Goal: Navigation & Orientation: Find specific page/section

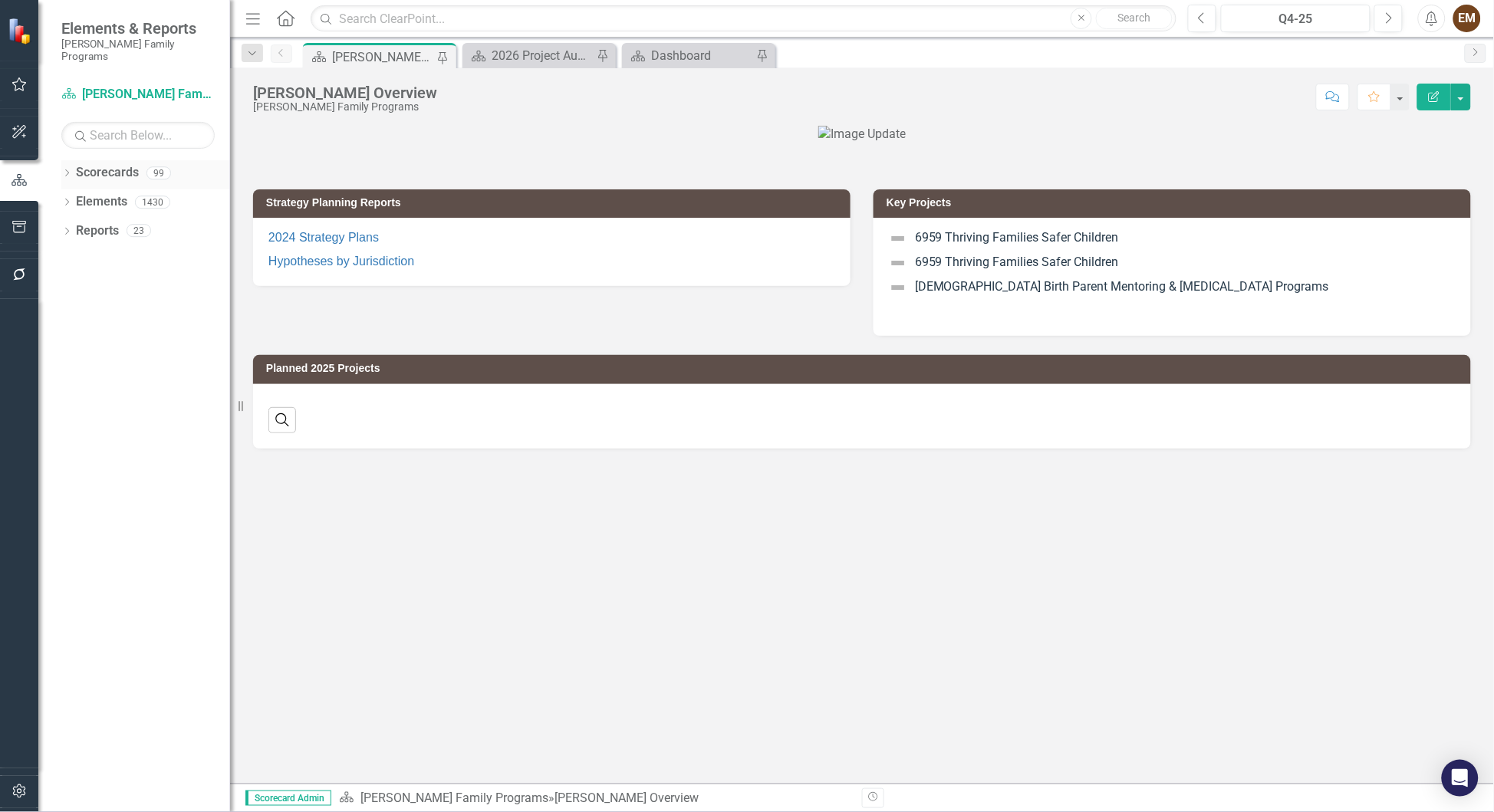
click at [66, 160] on div "Dropdown Scorecards 99" at bounding box center [145, 175] width 169 height 29
click at [67, 170] on icon "Dropdown" at bounding box center [66, 175] width 11 height 8
click at [75, 197] on icon "Dropdown" at bounding box center [75, 201] width 12 height 9
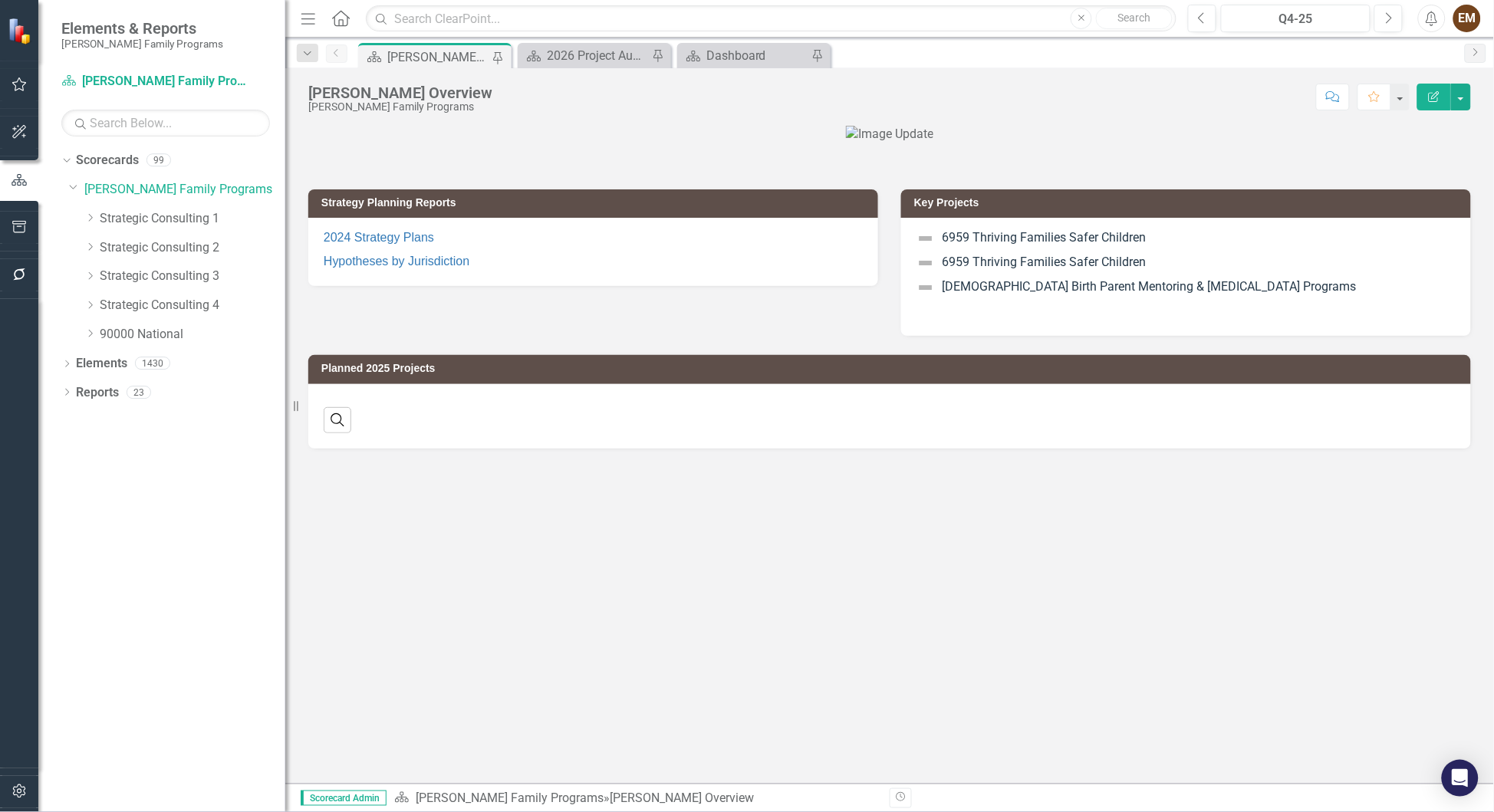
drag, startPoint x: 234, startPoint y: 272, endPoint x: 287, endPoint y: 272, distance: 53.0
click at [287, 272] on div "Resize" at bounding box center [291, 406] width 12 height 812
click at [85, 214] on icon "Dropdown" at bounding box center [90, 217] width 12 height 9
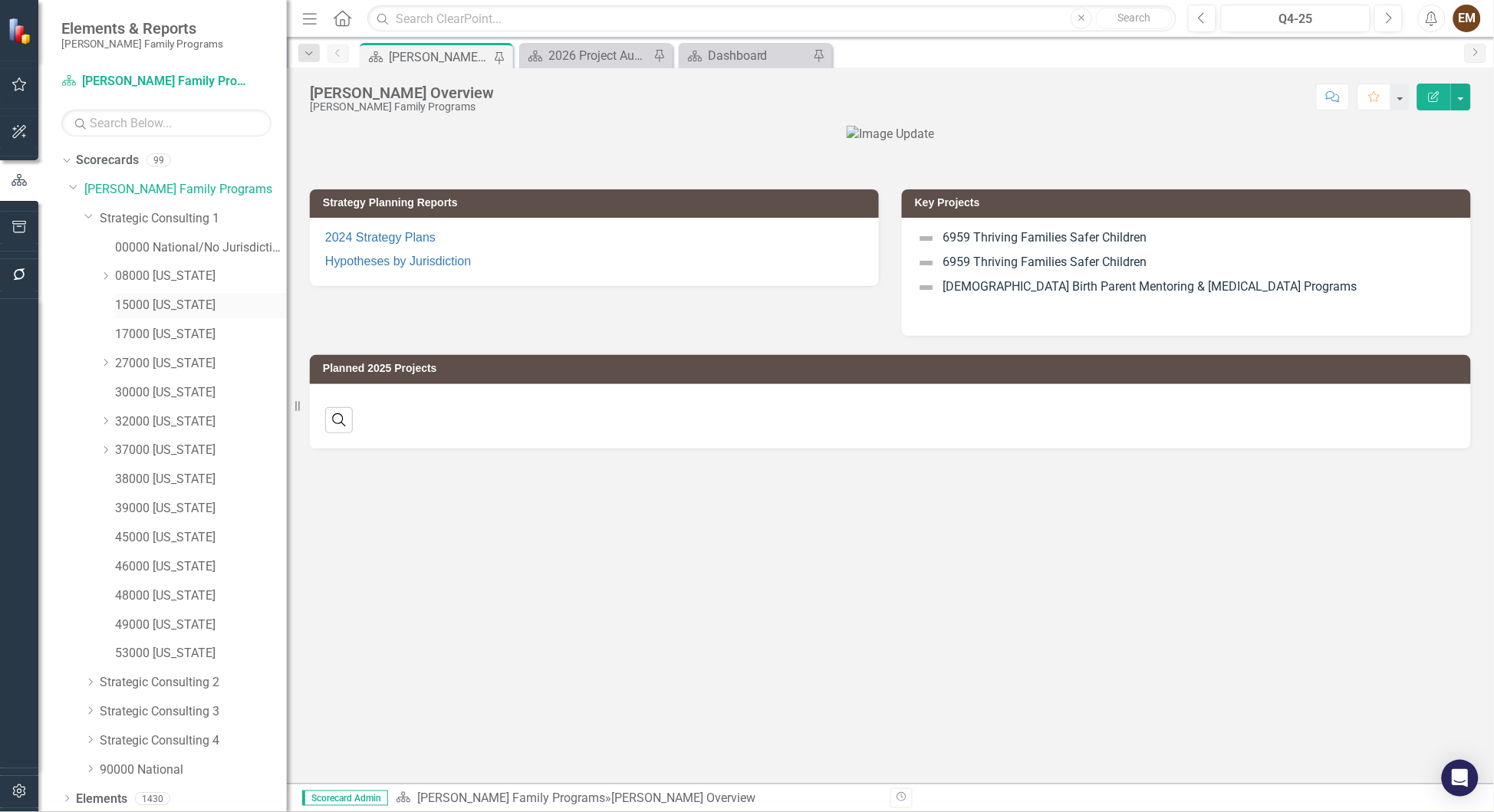
click at [168, 309] on link "15000 [US_STATE]" at bounding box center [201, 305] width 172 height 18
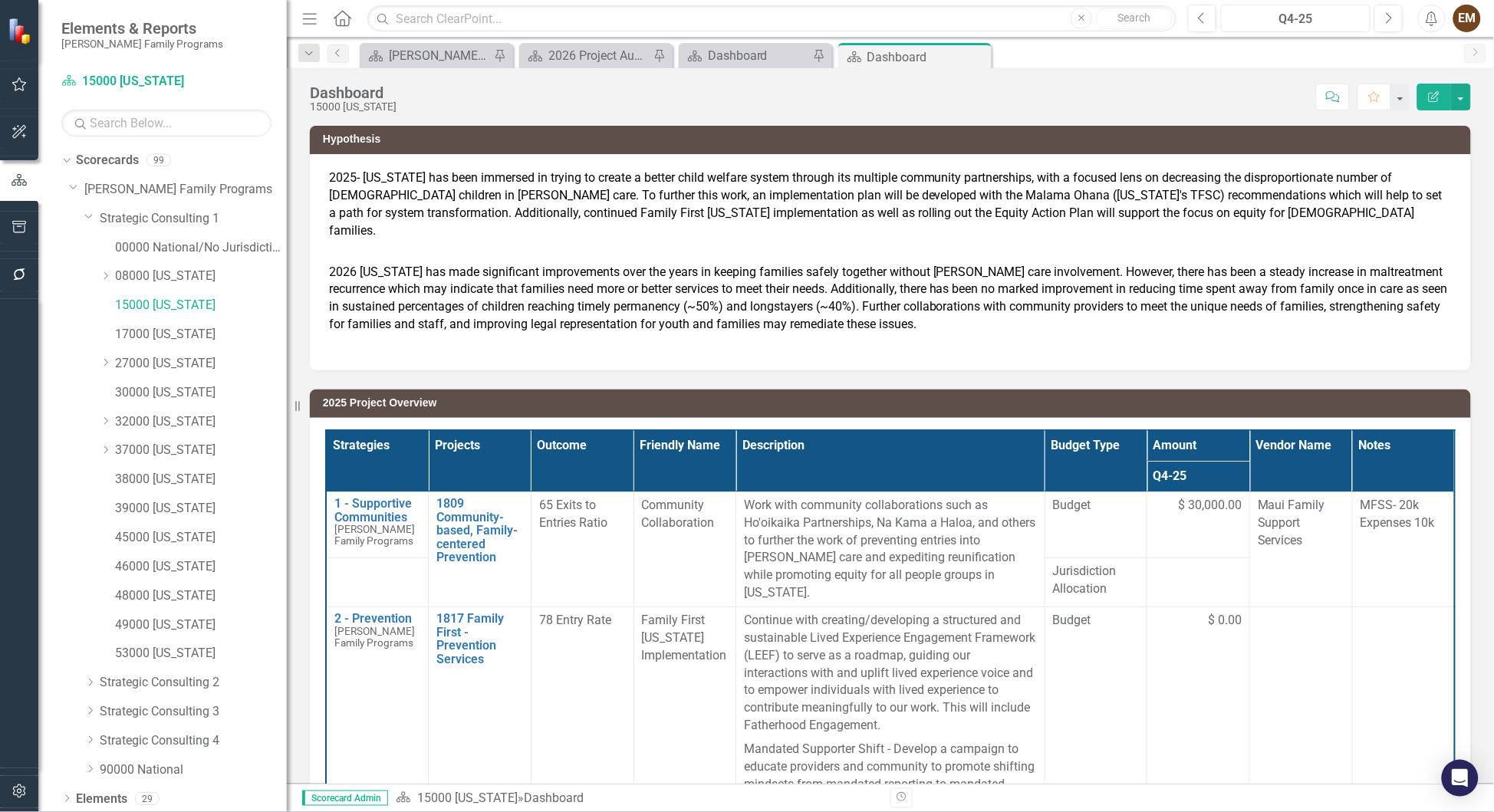
click at [1304, 19] on div "Q4-25" at bounding box center [1296, 19] width 139 height 19
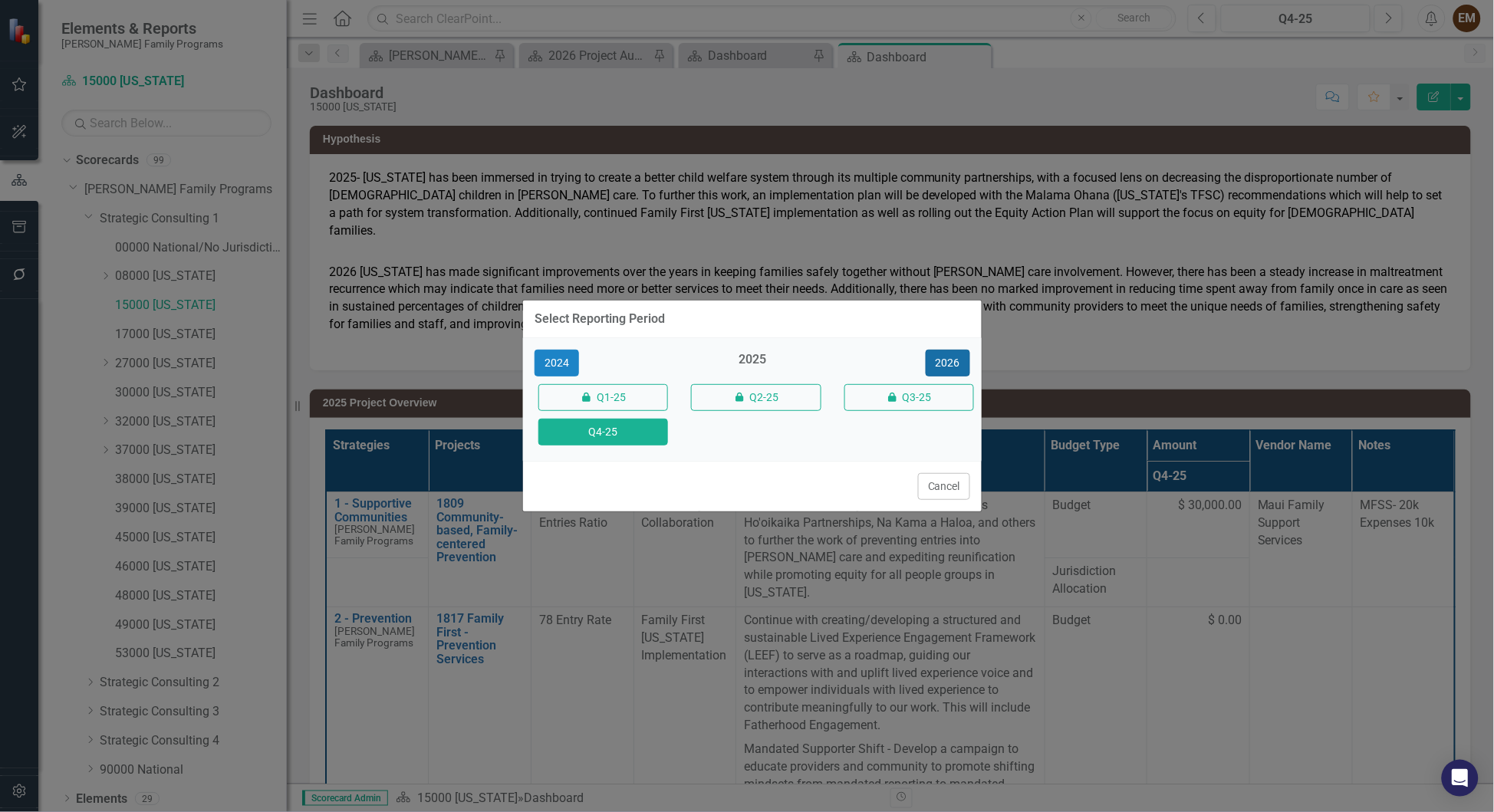
click at [937, 349] on button "2026" at bounding box center [947, 363] width 44 height 27
click at [625, 444] on button "Q4-26" at bounding box center [603, 432] width 130 height 27
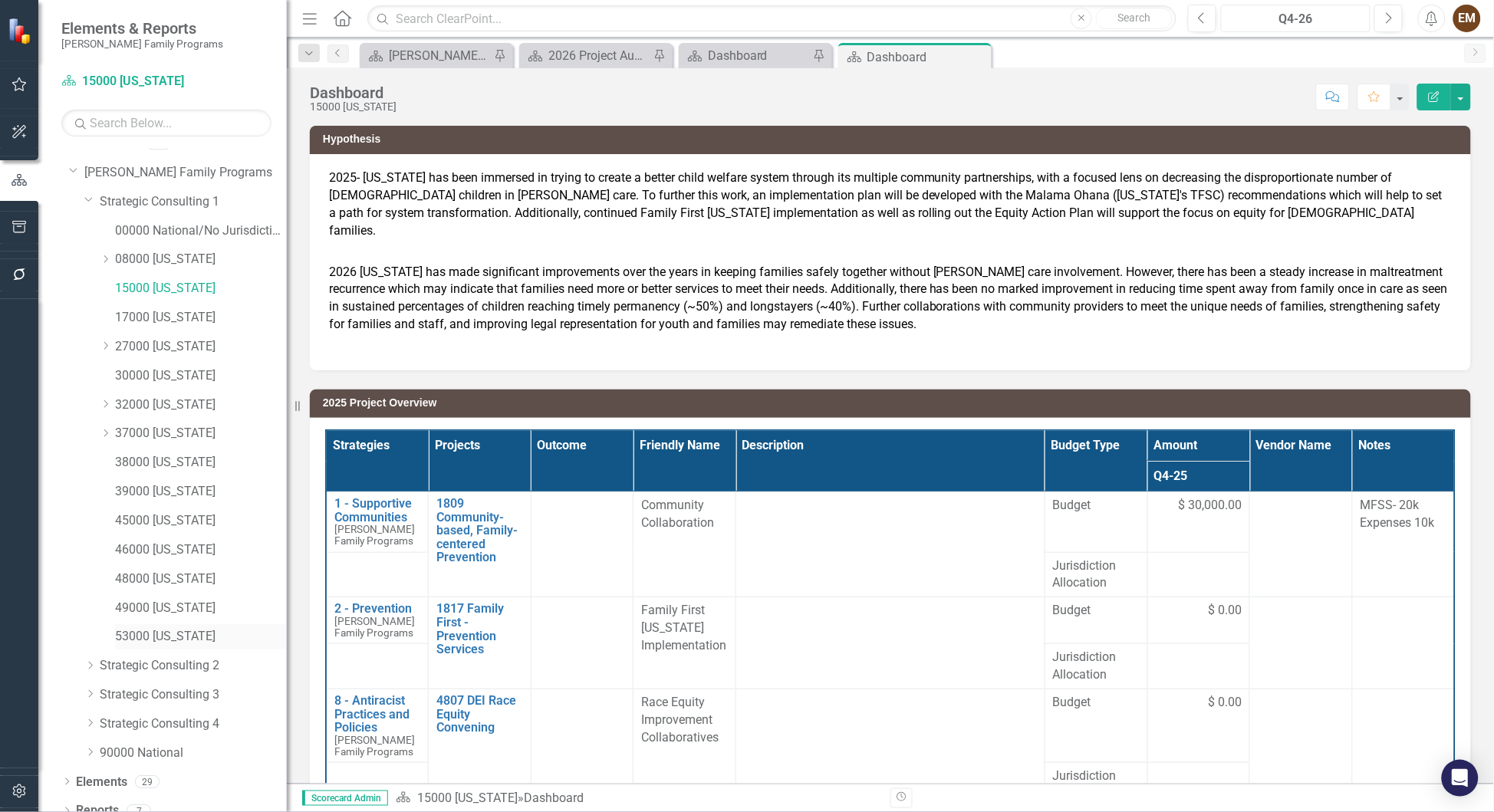
scroll to position [31, 0]
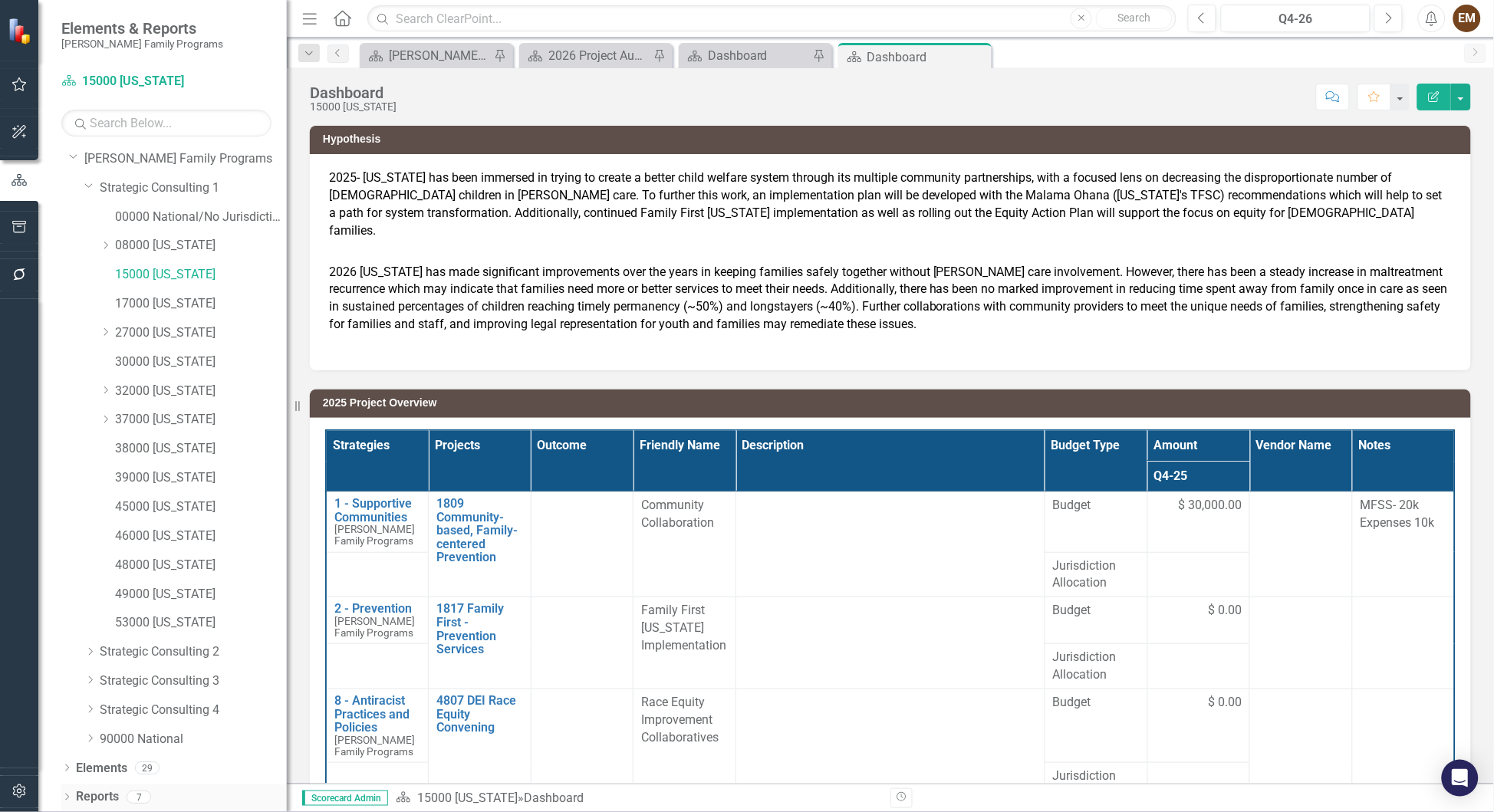
click at [64, 797] on icon "Dropdown" at bounding box center [66, 798] width 11 height 8
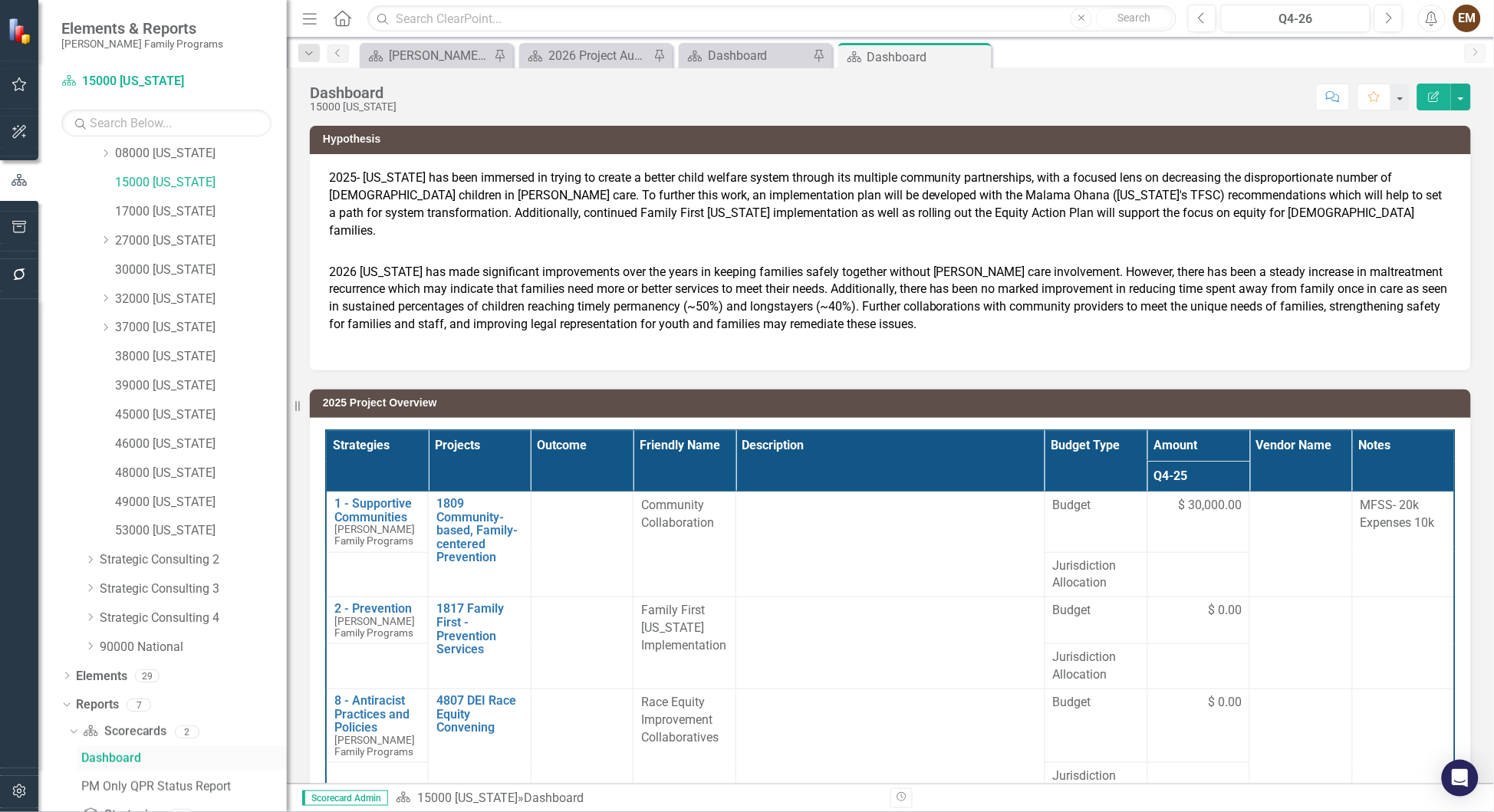
scroll to position [222, 0]
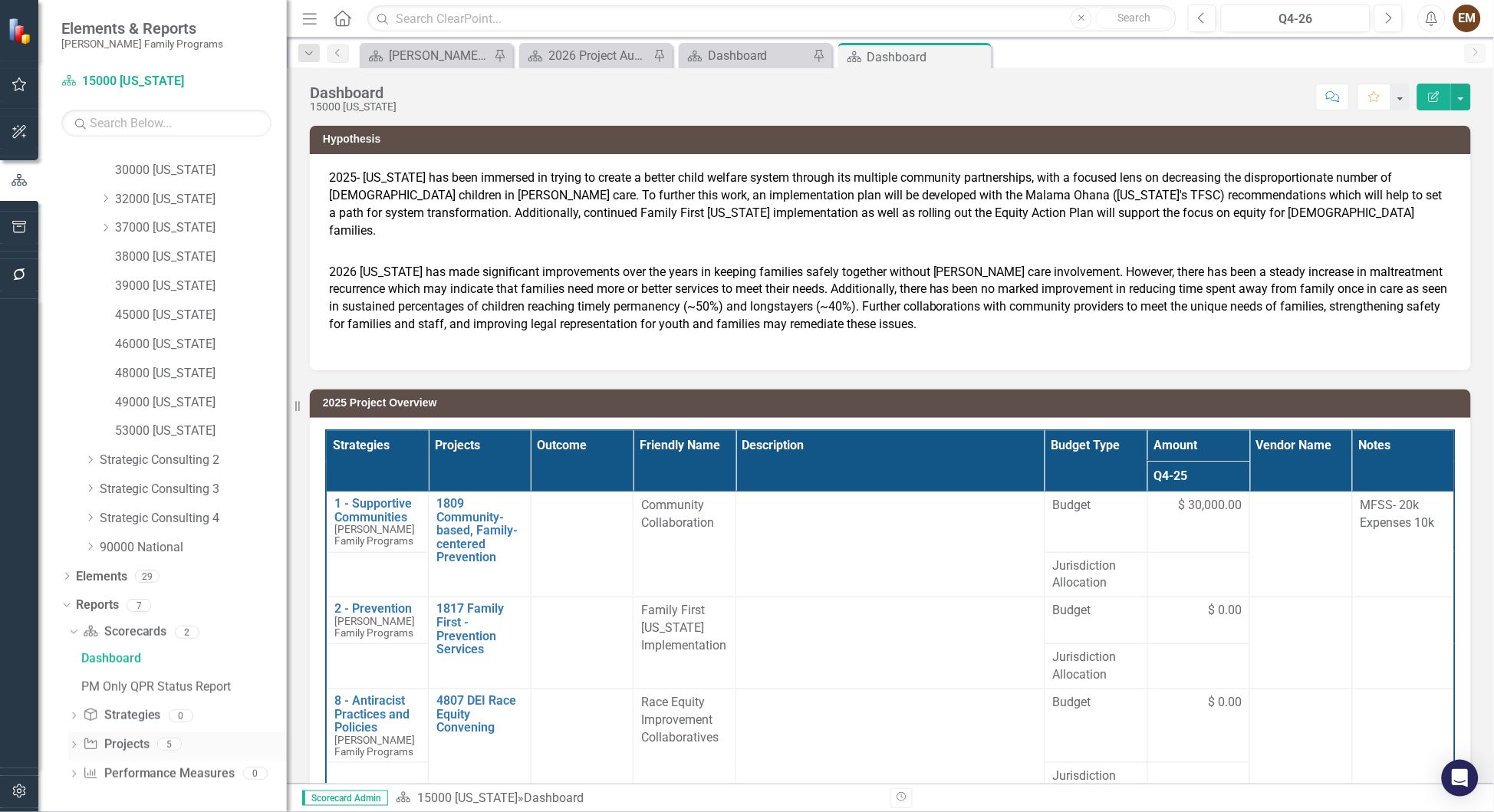
click at [73, 742] on icon "Dropdown" at bounding box center [73, 746] width 11 height 8
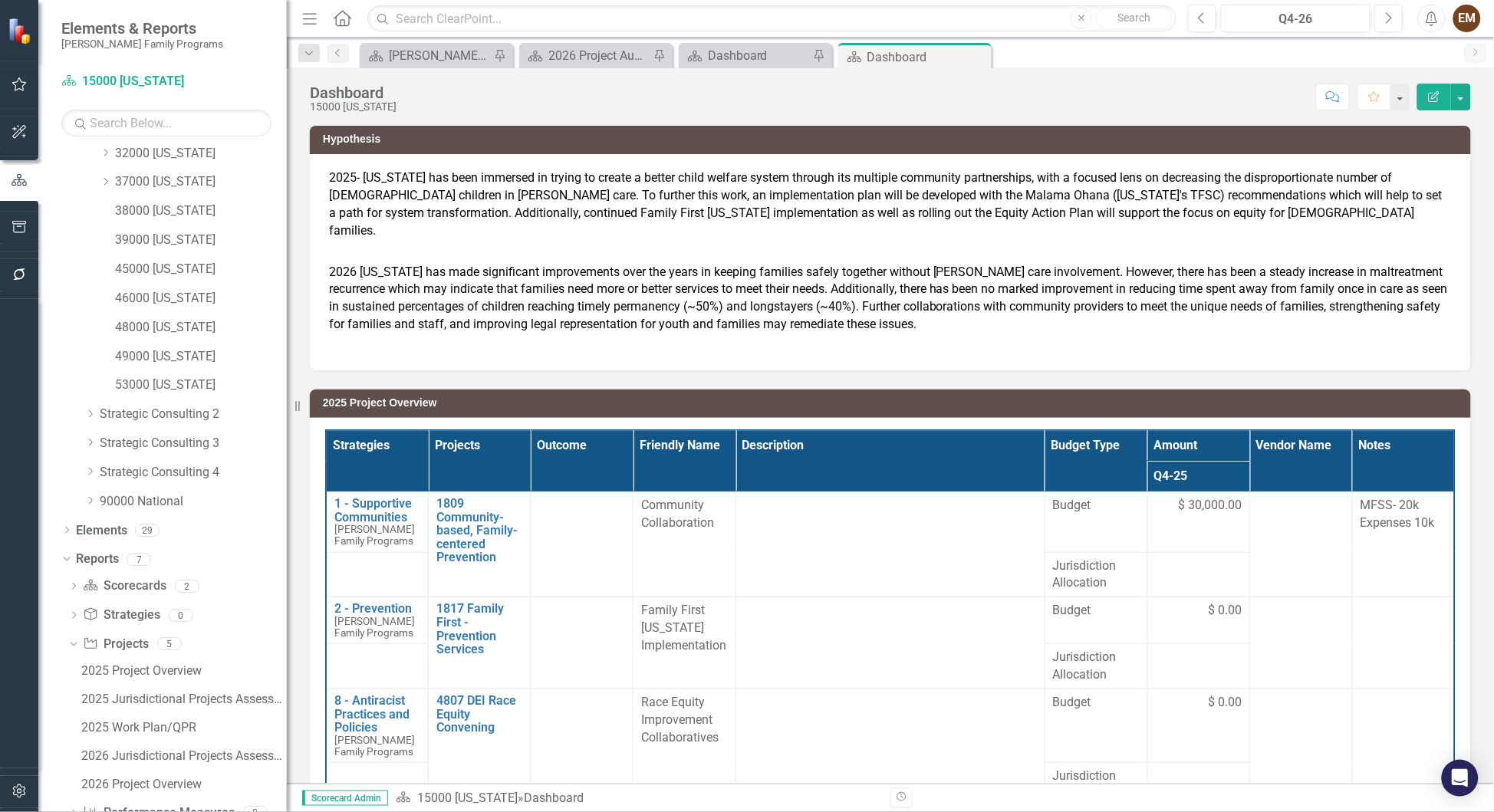
scroll to position [307, 0]
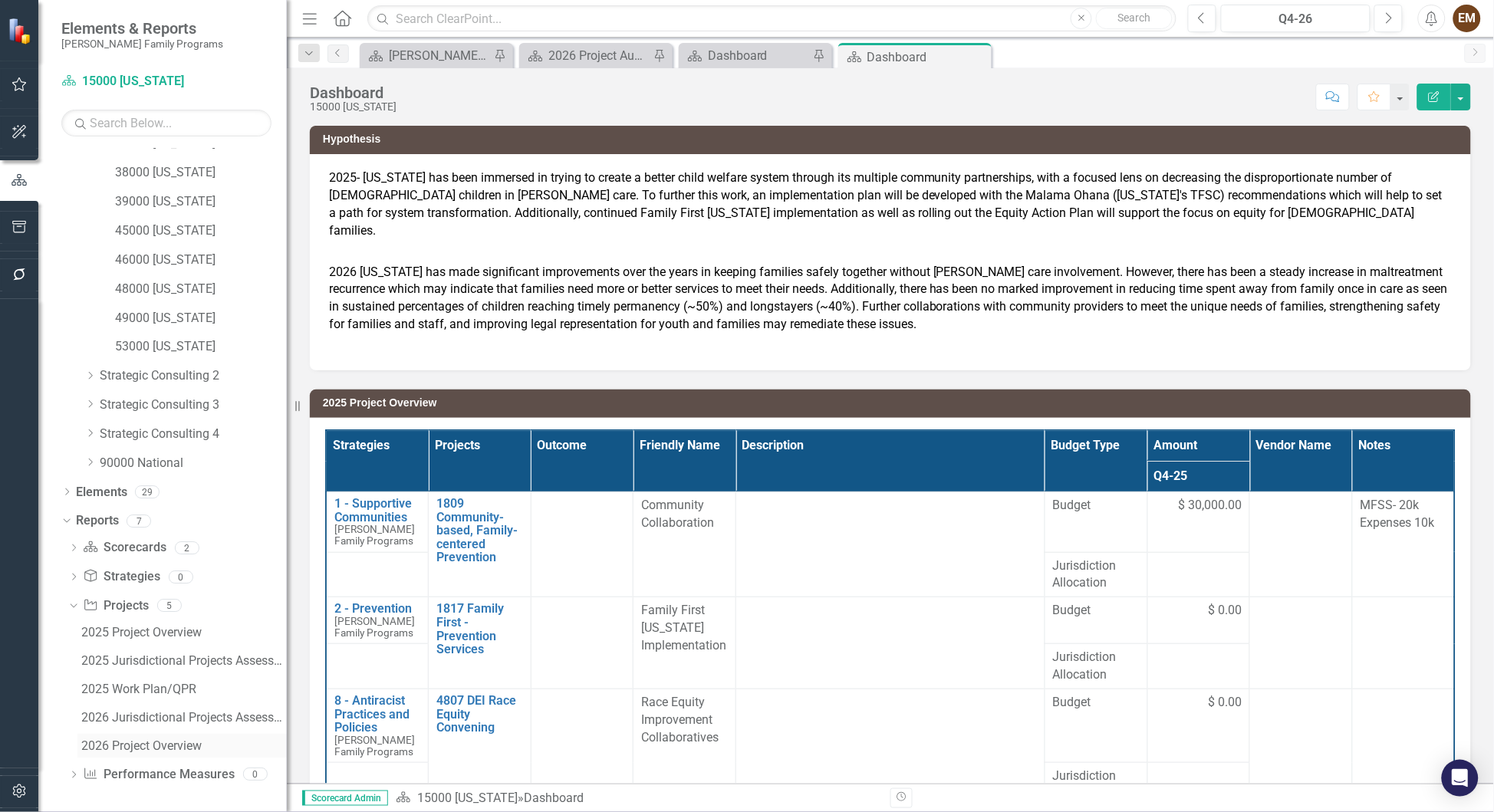
click at [126, 747] on div "2026 Project Overview" at bounding box center [184, 746] width 205 height 14
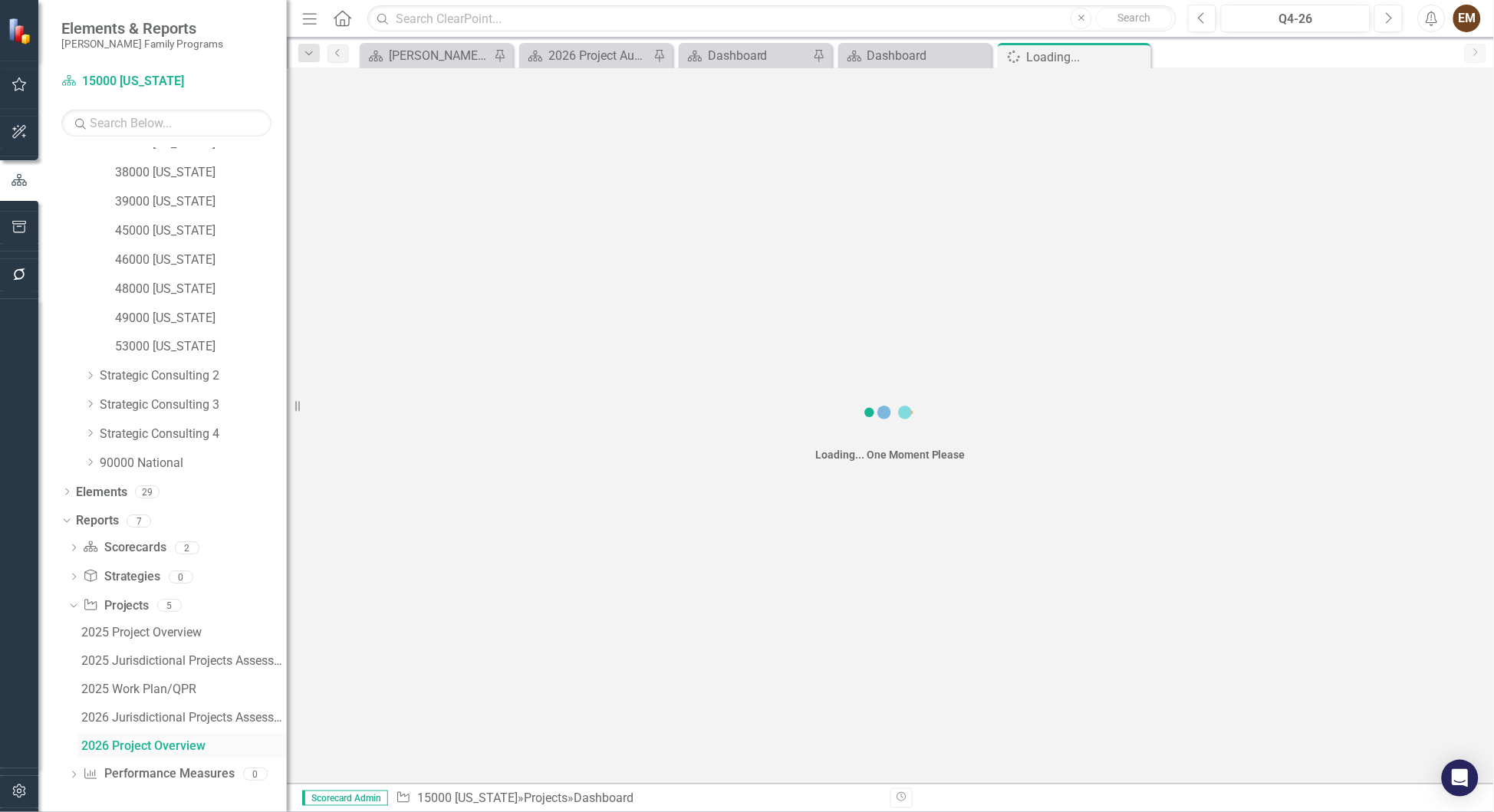
scroll to position [252, 0]
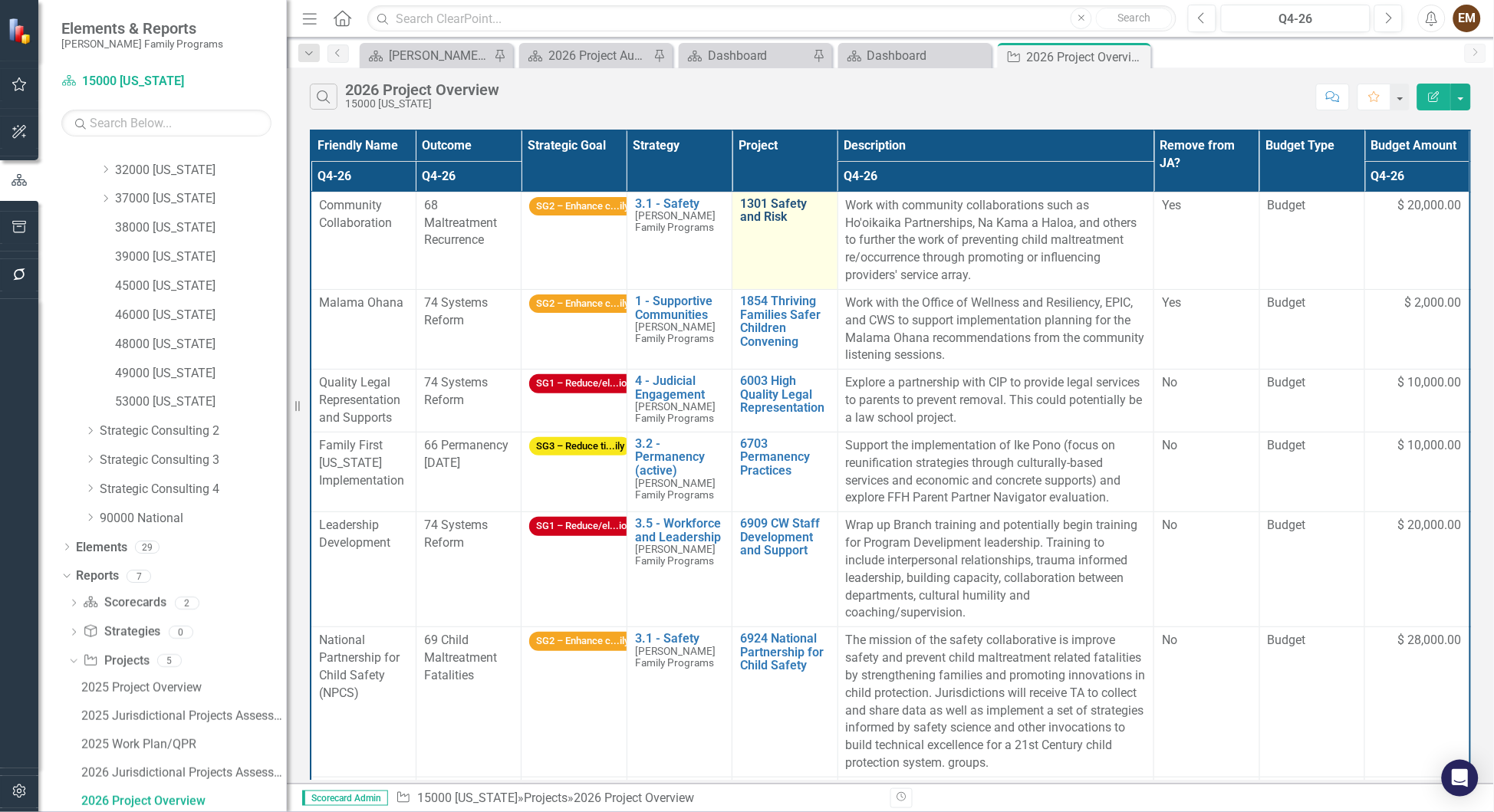
click at [756, 224] on link "1301 Safety and Risk" at bounding box center [784, 210] width 89 height 27
